Goal: Task Accomplishment & Management: Manage account settings

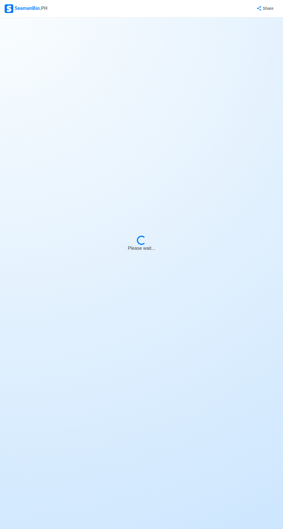
select select "Actively Looking for Job"
select select "Visible for Hiring"
select select "Married"
select select "[DEMOGRAPHIC_DATA]"
select select "PH"
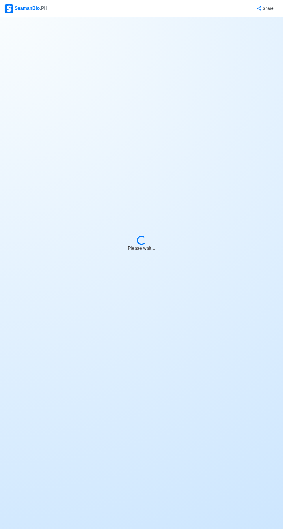
select select "10"
select select "9"
select select "4102416000000"
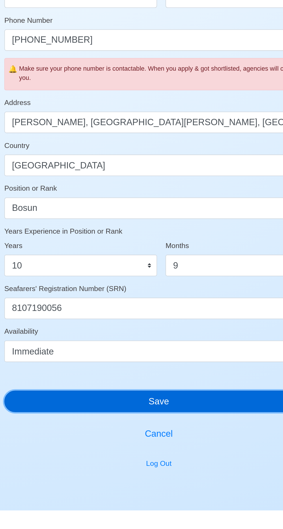
click at [147, 458] on button "Save" at bounding box center [141, 459] width 199 height 14
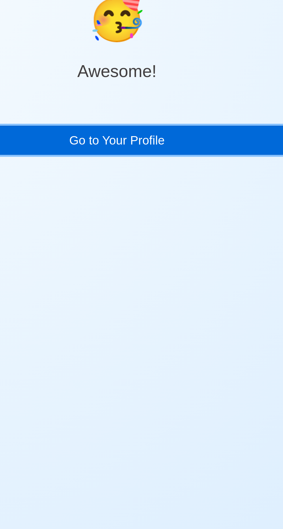
click at [157, 114] on link "Go to Your Profile" at bounding box center [141, 113] width 199 height 14
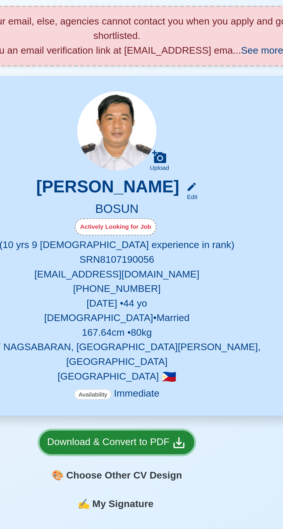
click at [164, 259] on div "Download & Convert to PDF" at bounding box center [142, 262] width 66 height 7
